Goal: Find specific page/section: Find specific page/section

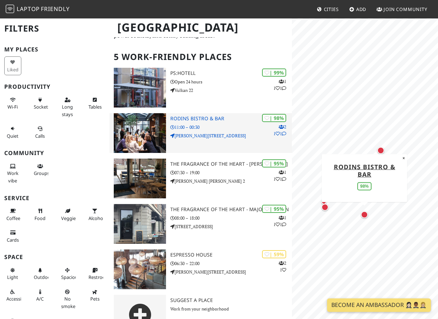
scroll to position [10, 0]
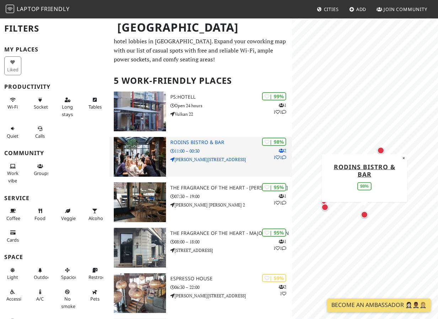
click at [233, 155] on div "| 98% 2 1 1 Rodins Bistro & Bar 11:00 – 00:30 Karl Johans gate 12B" at bounding box center [231, 157] width 122 height 40
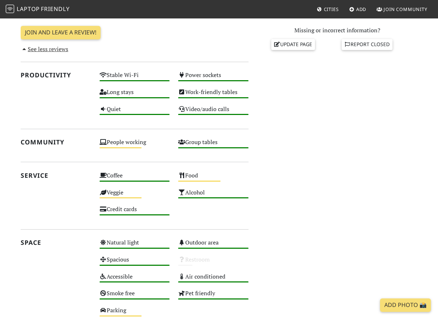
scroll to position [317, 0]
